Goal: Task Accomplishment & Management: Manage account settings

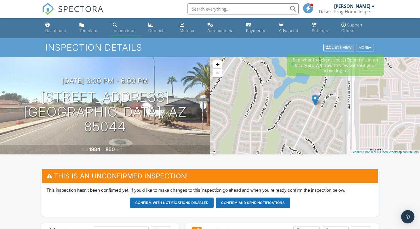
click at [344, 48] on div "Client View" at bounding box center [339, 48] width 31 height 8
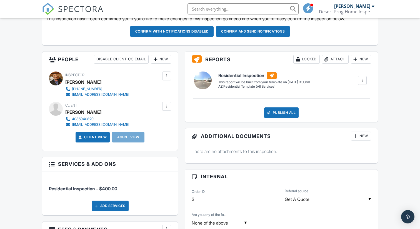
scroll to position [167, 0]
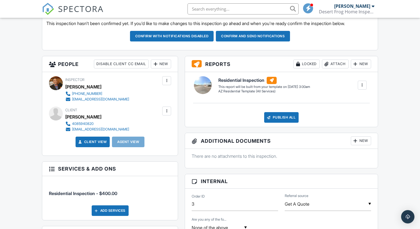
click at [165, 112] on div at bounding box center [167, 111] width 6 height 6
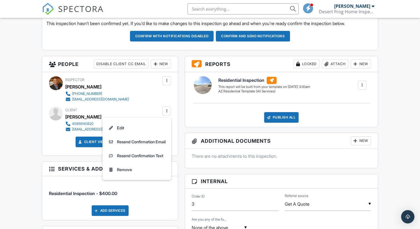
click at [179, 130] on div "People Disable Client CC Email New Client Client's Agent Listing Agent Add Anot…" at bounding box center [110, 185] width 143 height 259
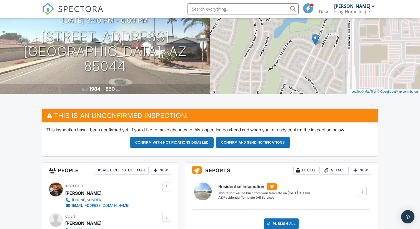
scroll to position [69, 0]
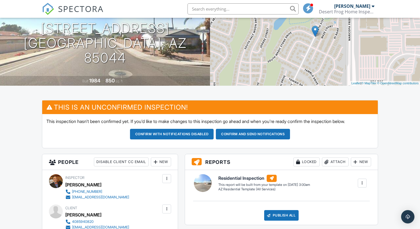
click at [247, 133] on button "Confirm and send notifications" at bounding box center [253, 134] width 74 height 11
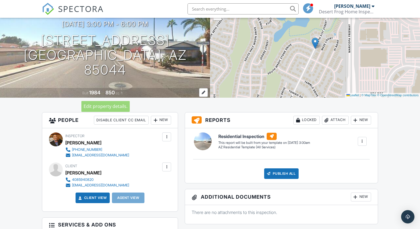
scroll to position [46, 0]
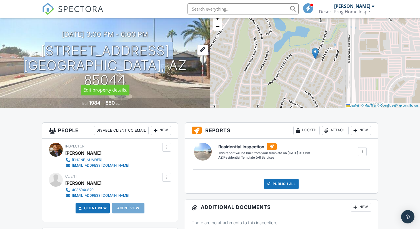
drag, startPoint x: 44, startPoint y: 57, endPoint x: 169, endPoint y: 75, distance: 126.2
click at [169, 75] on h1 "11640 S 51st St 211 Phoenix, AZ 85044" at bounding box center [105, 65] width 192 height 44
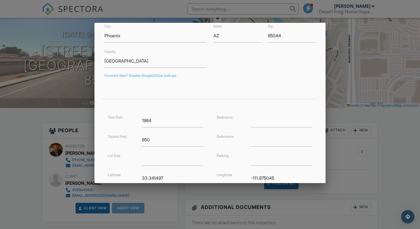
scroll to position [0, 0]
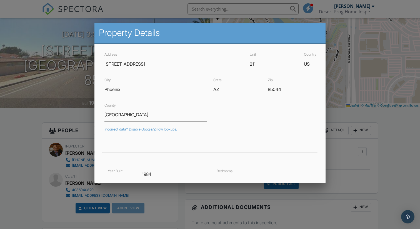
click at [420, 153] on div at bounding box center [210, 115] width 420 height 286
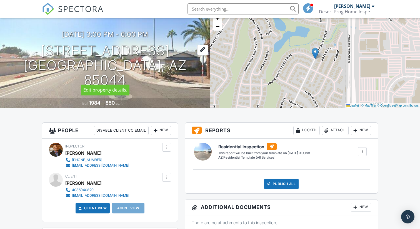
click at [45, 56] on h1 "11640 S 51st St 211 Phoenix, AZ 85044" at bounding box center [105, 65] width 192 height 44
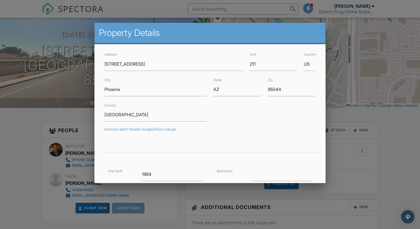
click at [419, 140] on div at bounding box center [210, 115] width 420 height 286
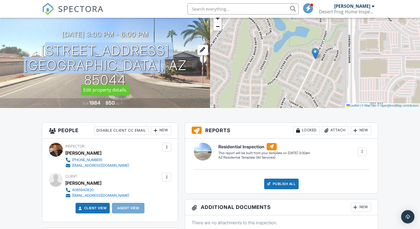
drag, startPoint x: 41, startPoint y: 60, endPoint x: 169, endPoint y: 76, distance: 128.9
click at [169, 76] on h1 "11640 S 51st St 211 Phoenix, AZ 85044" at bounding box center [105, 65] width 192 height 44
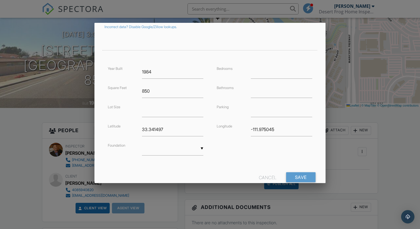
scroll to position [110, 0]
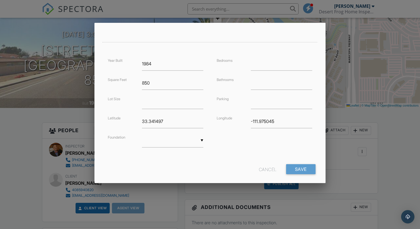
click at [385, 141] on div at bounding box center [210, 115] width 420 height 286
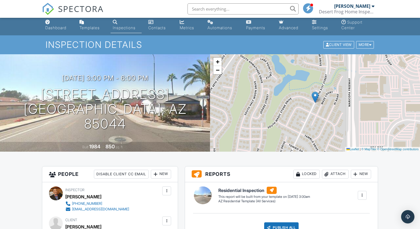
scroll to position [0, 0]
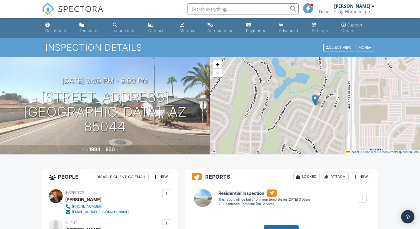
click at [87, 29] on div "Templates" at bounding box center [90, 30] width 20 height 5
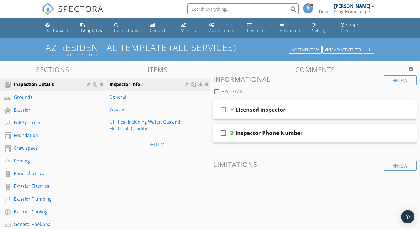
click at [57, 31] on div "Dashboard" at bounding box center [56, 30] width 23 height 5
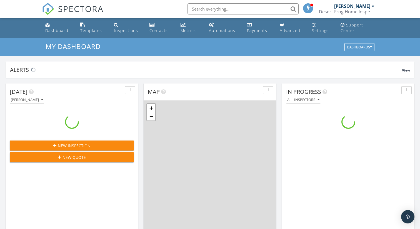
scroll to position [506, 421]
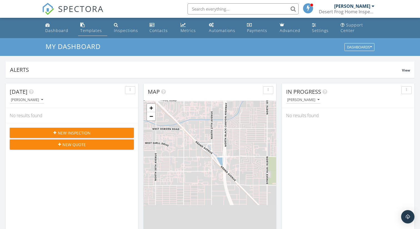
click at [84, 28] on div "Templates" at bounding box center [91, 30] width 22 height 5
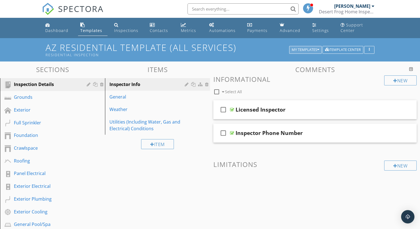
click at [307, 47] on button "My Templates" at bounding box center [305, 50] width 33 height 8
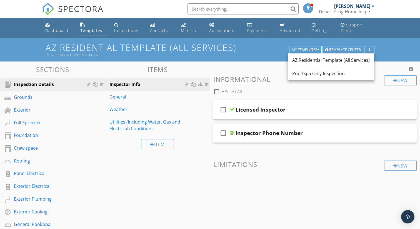
click at [321, 198] on span at bounding box center [316, 187] width 204 height 28
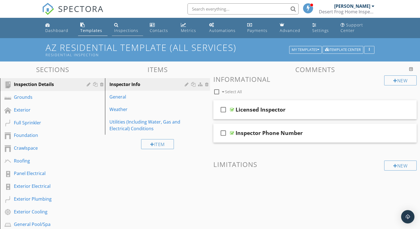
click at [126, 27] on link "Inspections" at bounding box center [127, 28] width 31 height 16
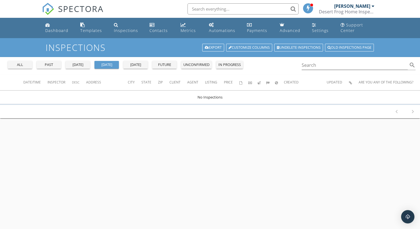
click at [31, 65] on button "all" at bounding box center [20, 65] width 24 height 8
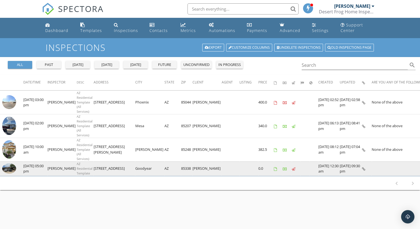
click at [12, 171] on img at bounding box center [9, 168] width 14 height 11
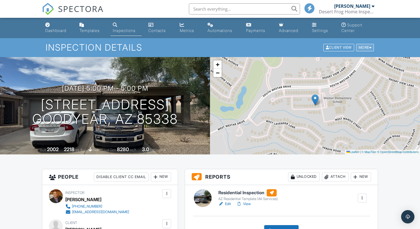
click at [368, 49] on div "More" at bounding box center [365, 48] width 18 height 8
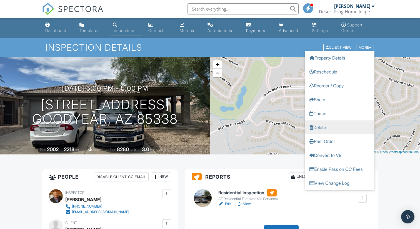
click at [323, 131] on link "Delete" at bounding box center [340, 127] width 70 height 14
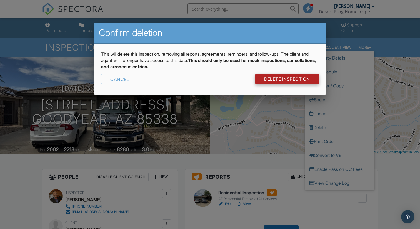
click at [288, 81] on link "DELETE Inspection" at bounding box center [288, 79] width 64 height 10
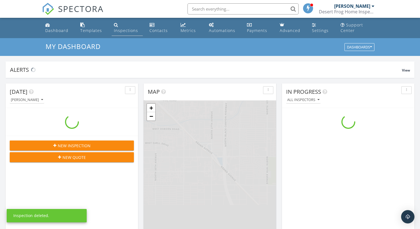
scroll to position [506, 421]
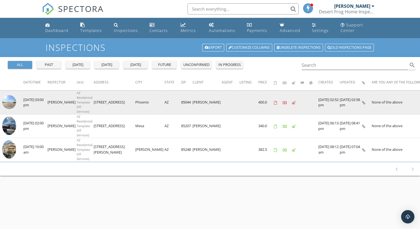
click at [11, 103] on img at bounding box center [9, 102] width 14 height 14
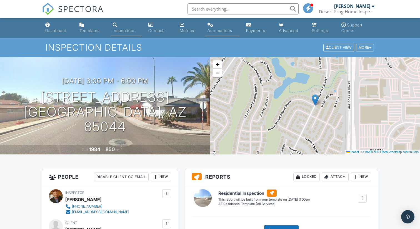
click at [222, 31] on div "Automations" at bounding box center [220, 30] width 25 height 5
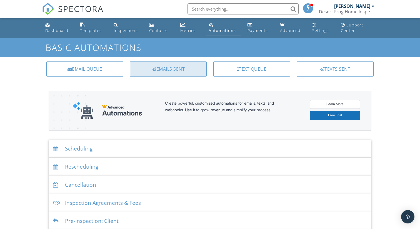
click at [166, 67] on div "Emails Sent" at bounding box center [168, 68] width 77 height 15
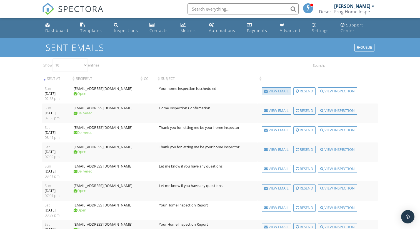
click at [269, 92] on div "View Email" at bounding box center [276, 91] width 29 height 8
click at [220, 28] on link "Automations" at bounding box center [224, 28] width 34 height 16
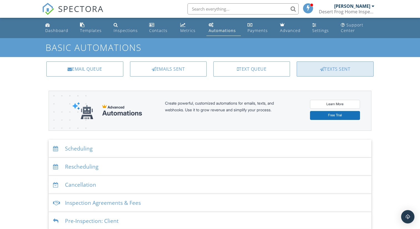
click at [339, 68] on div "Texts Sent" at bounding box center [335, 68] width 77 height 15
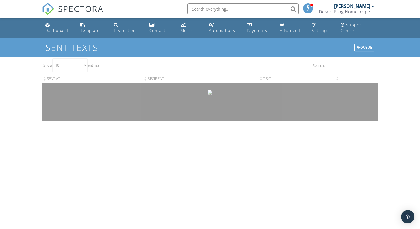
click at [209, 93] on img at bounding box center [210, 92] width 4 height 4
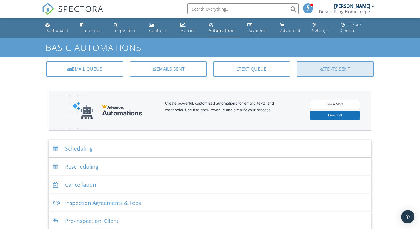
click at [317, 68] on div "Texts Sent" at bounding box center [335, 68] width 77 height 15
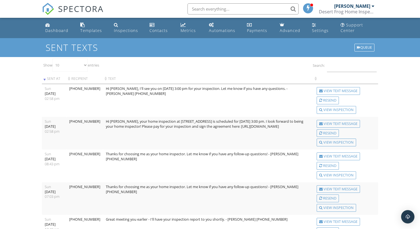
click at [209, 93] on td "Hi [PERSON_NAME], I'll see you on [DATE] 3:00 pm for your inspection. Let me kn…" at bounding box center [208, 100] width 210 height 33
click at [344, 93] on div "View Text Message" at bounding box center [338, 91] width 43 height 8
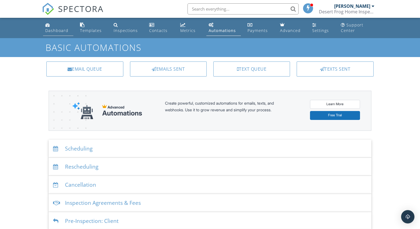
click at [46, 32] on div "Dashboard" at bounding box center [56, 30] width 23 height 5
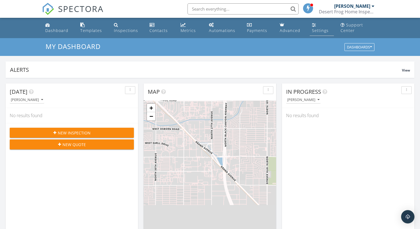
click at [312, 28] on div "Settings" at bounding box center [320, 30] width 17 height 5
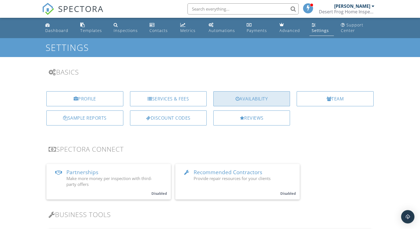
click at [254, 98] on div "Availability" at bounding box center [252, 98] width 77 height 15
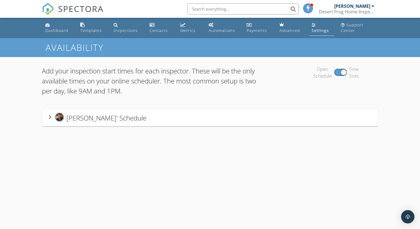
click at [192, 121] on div "[PERSON_NAME]' Schedule" at bounding box center [210, 118] width 323 height 10
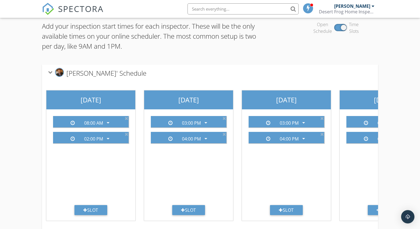
scroll to position [54, 0]
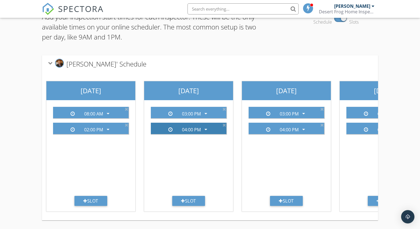
click at [205, 131] on icon "arrow_drop_down" at bounding box center [206, 129] width 7 height 7
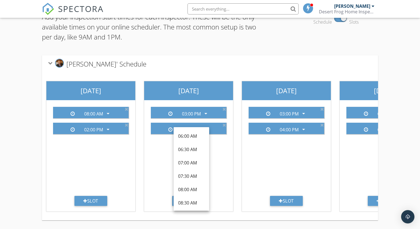
click at [272, 57] on div "[PERSON_NAME]' Schedule" at bounding box center [210, 63] width 336 height 17
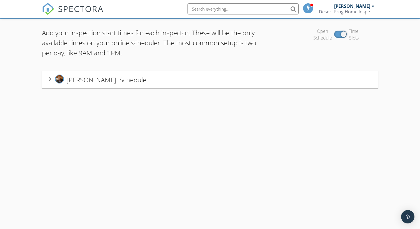
click at [212, 71] on div "[PERSON_NAME]' Schedule" at bounding box center [210, 79] width 336 height 17
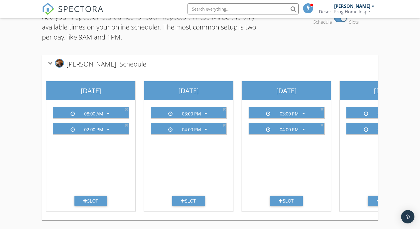
scroll to position [0, 0]
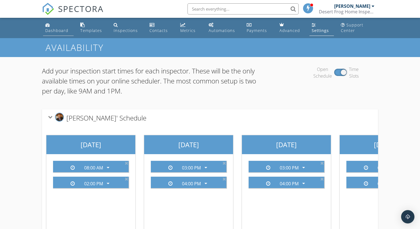
click at [54, 33] on div "Dashboard" at bounding box center [56, 30] width 23 height 5
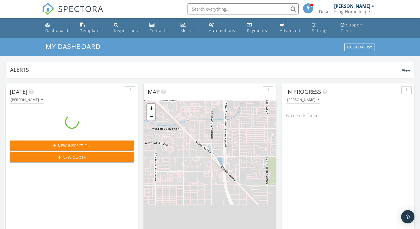
scroll to position [506, 421]
